Goal: Task Accomplishment & Management: Manage account settings

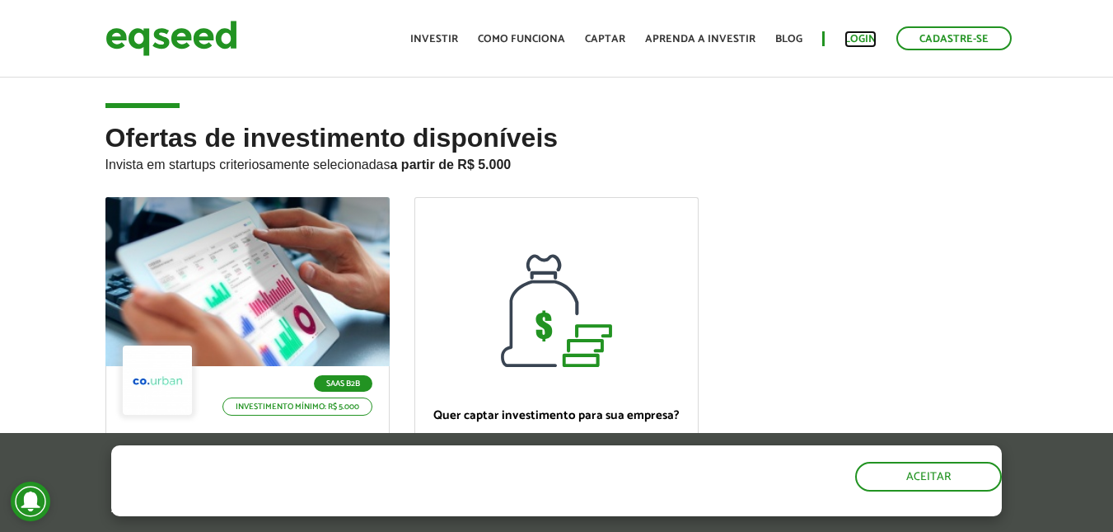
click at [859, 41] on link "Login" at bounding box center [861, 39] width 32 height 11
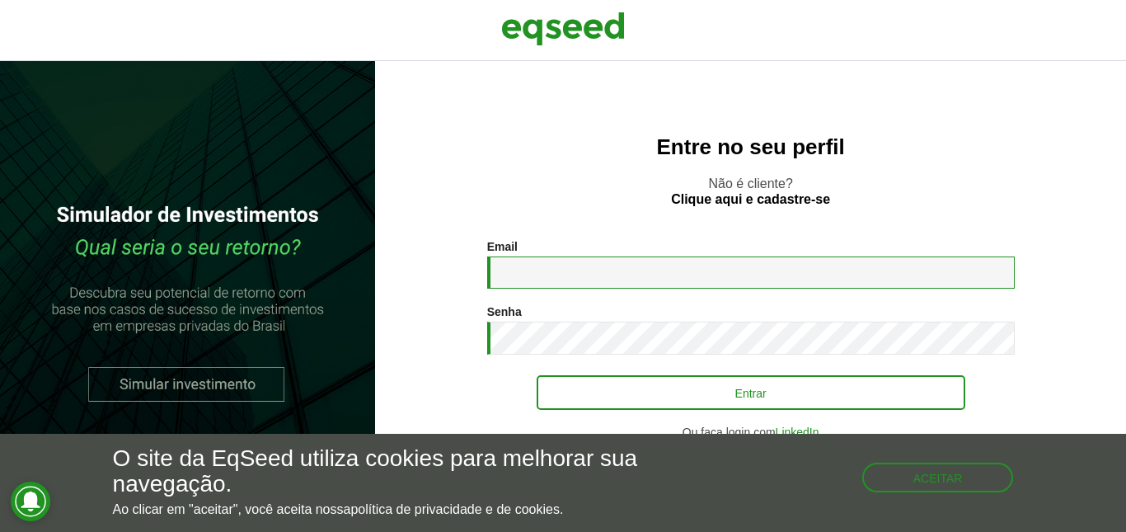
type input "**********"
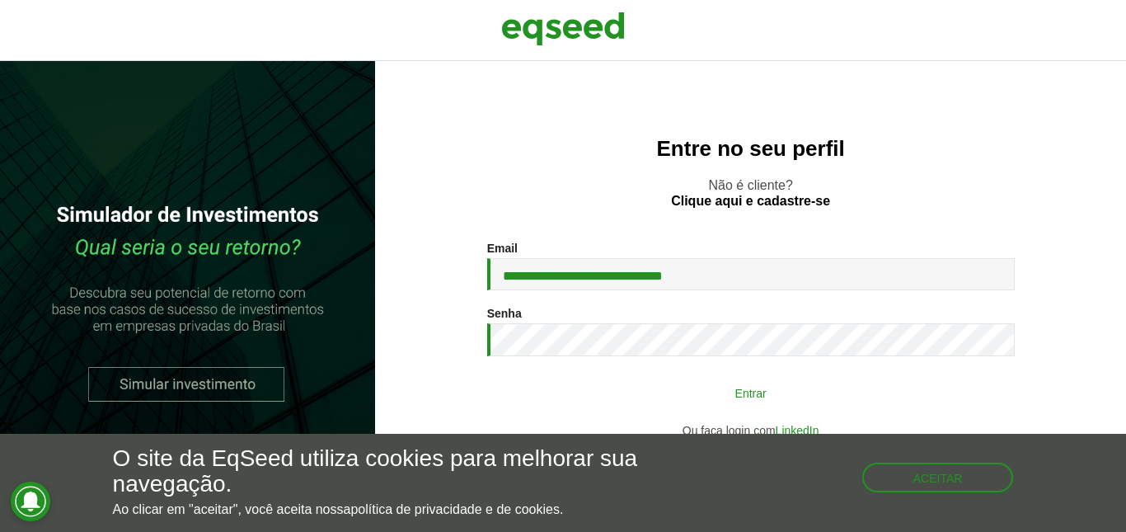
click at [741, 404] on button "Entrar" at bounding box center [751, 392] width 429 height 31
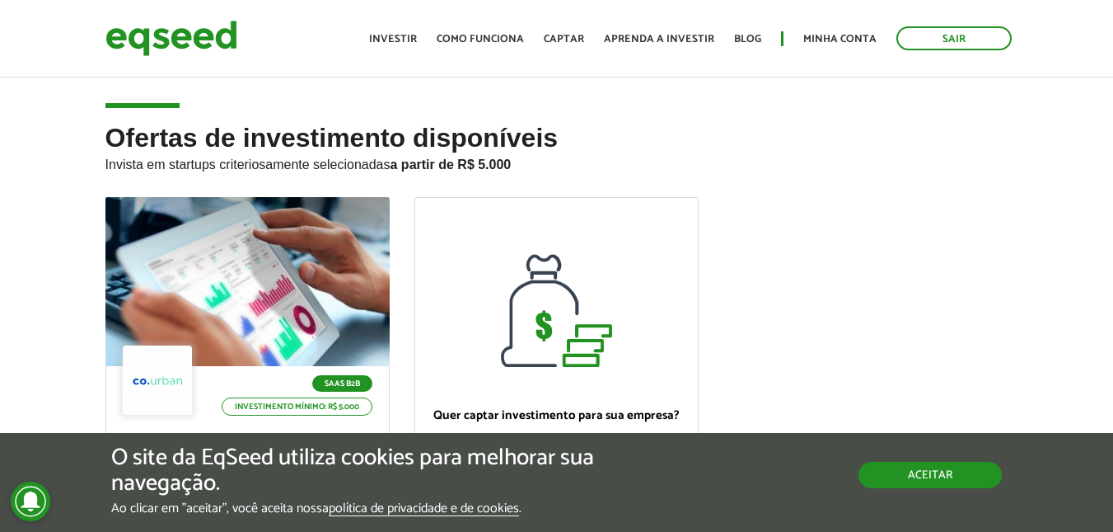
click at [955, 484] on button "Aceitar" at bounding box center [930, 475] width 143 height 26
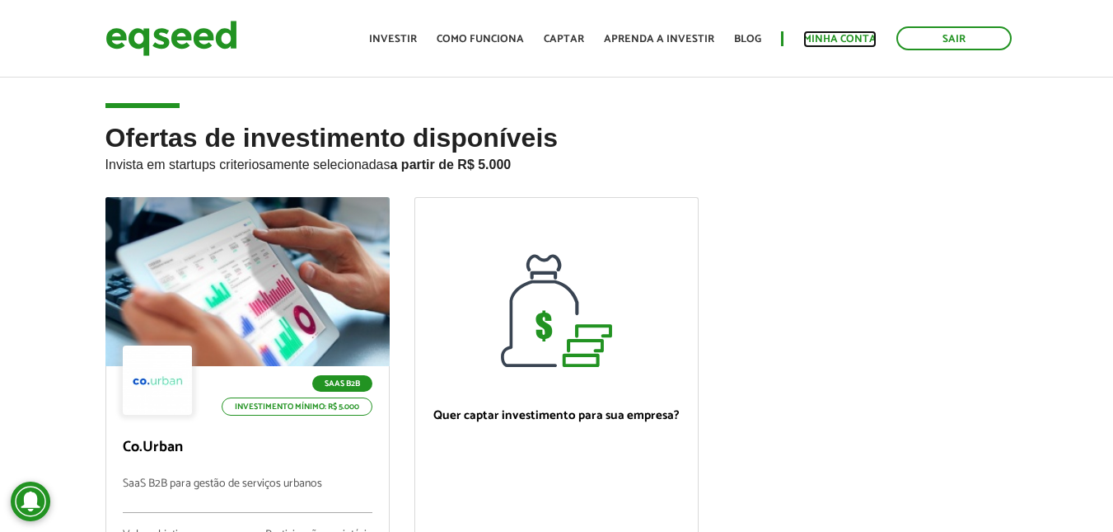
click at [844, 35] on link "Minha conta" at bounding box center [840, 39] width 73 height 11
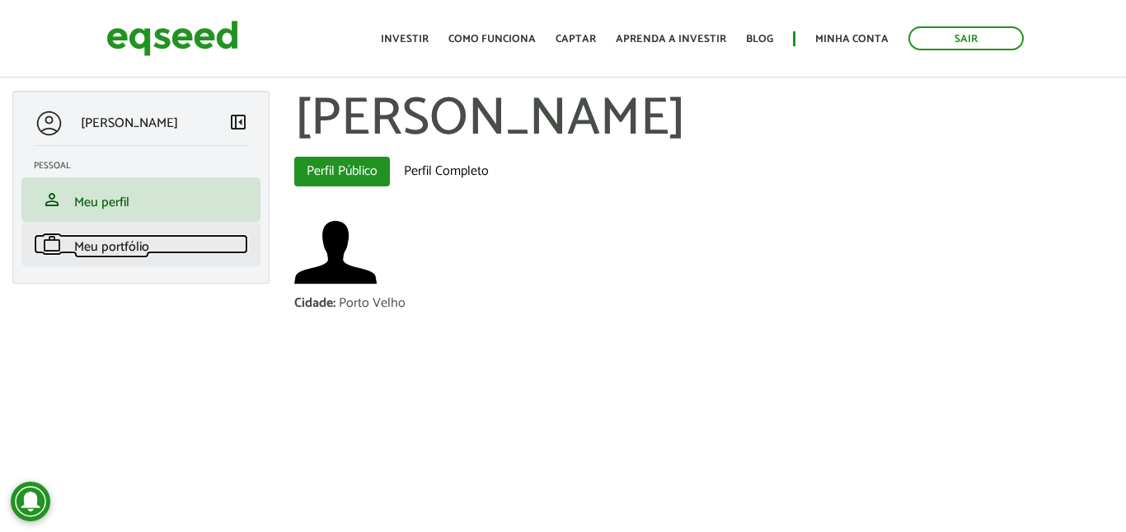
click at [119, 242] on span "Meu portfólio" at bounding box center [111, 247] width 75 height 22
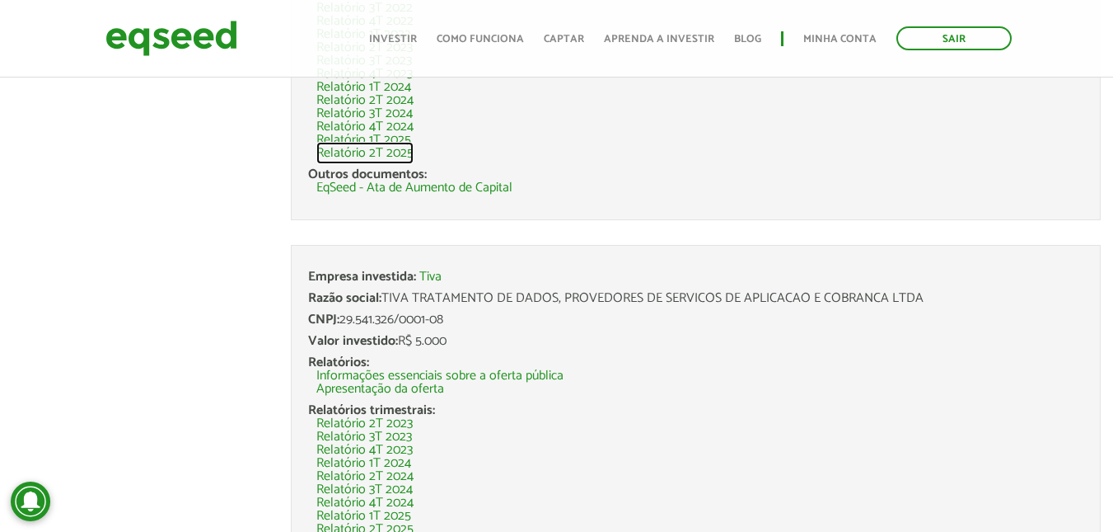
scroll to position [996, 0]
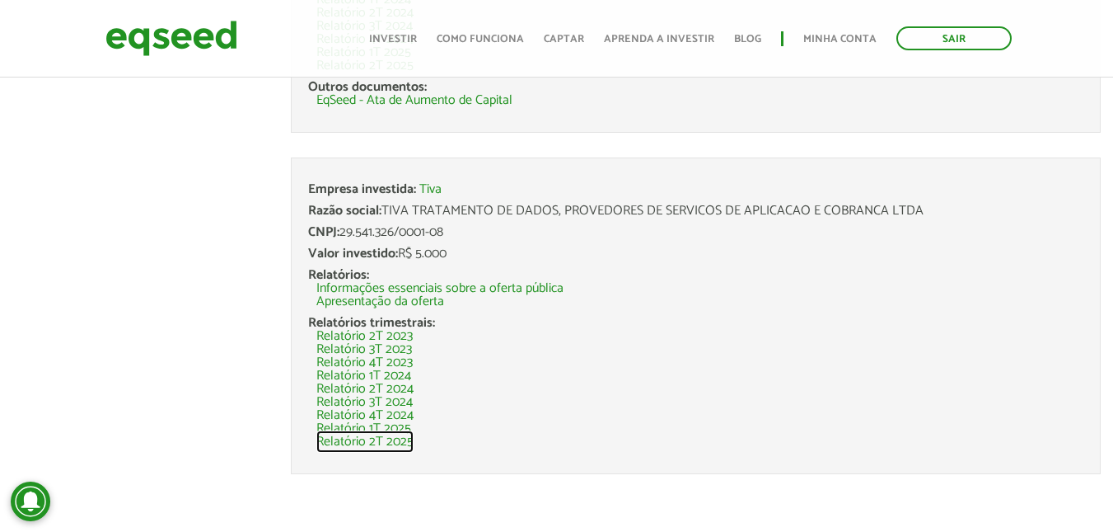
click at [406, 444] on link "Relatório 2T 2025" at bounding box center [364, 441] width 97 height 13
